Goal: Navigation & Orientation: Find specific page/section

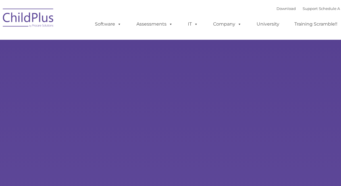
type input ""
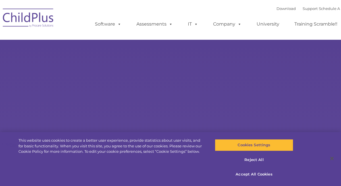
select select "MEDIUM"
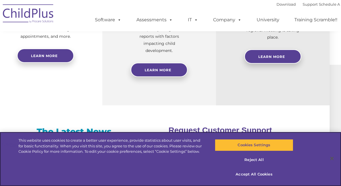
scroll to position [299, 11]
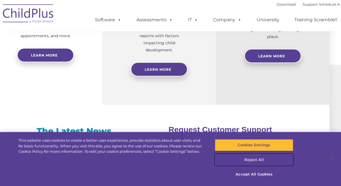
click at [257, 159] on button "Reject All" at bounding box center [254, 160] width 78 height 12
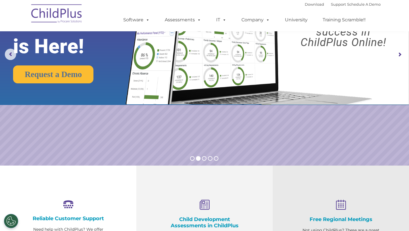
scroll to position [0, 0]
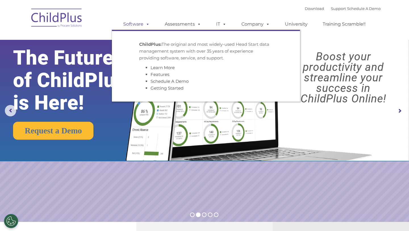
click at [134, 26] on link "Software" at bounding box center [137, 23] width 38 height 11
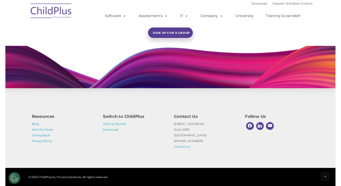
scroll to position [516, 0]
